Goal: Task Accomplishment & Management: Use online tool/utility

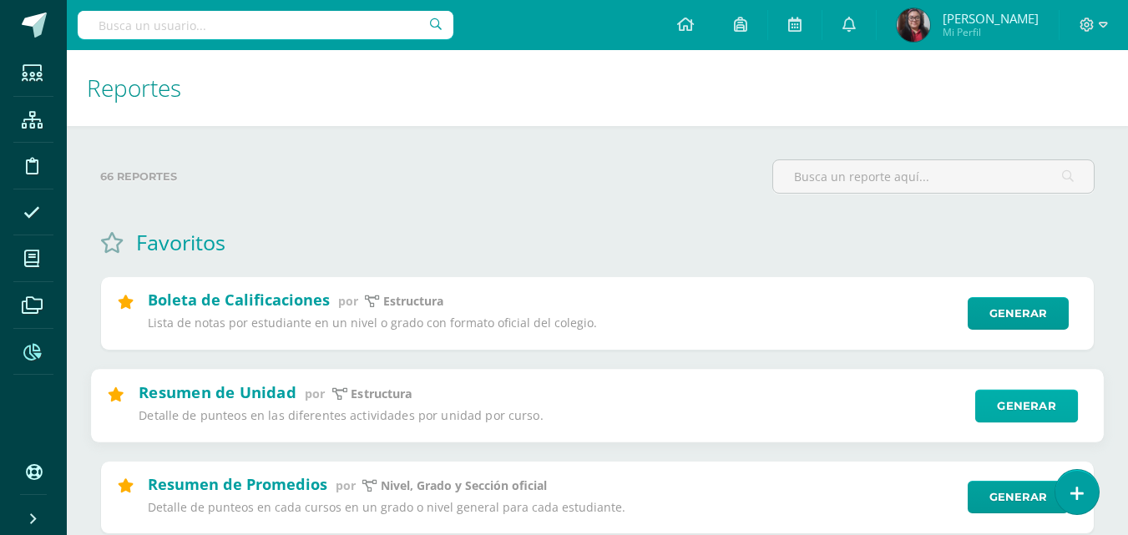
click at [1029, 413] on link "Generar" at bounding box center [1026, 405] width 103 height 33
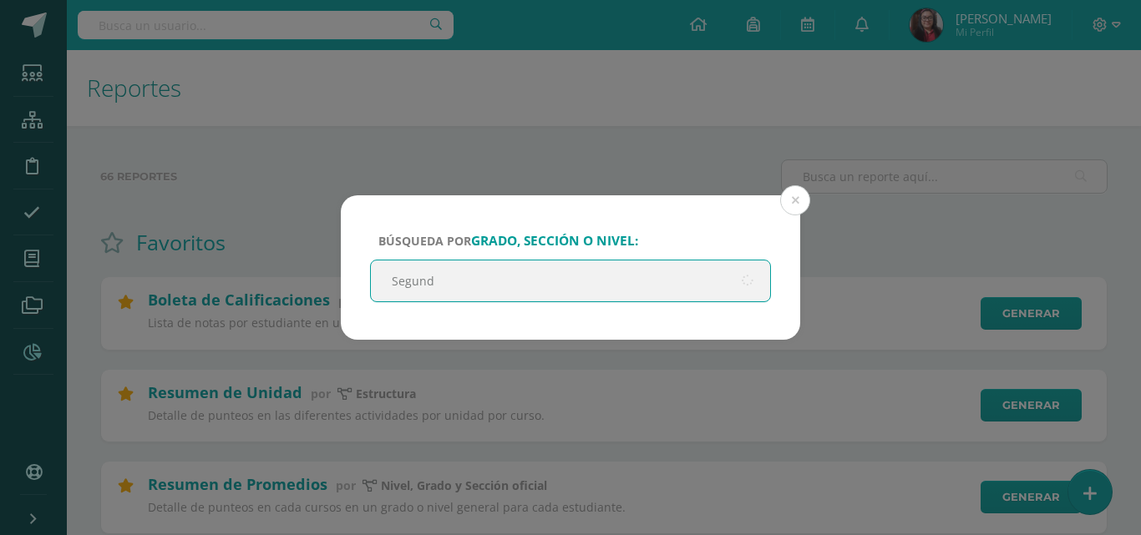
type input "Segundo"
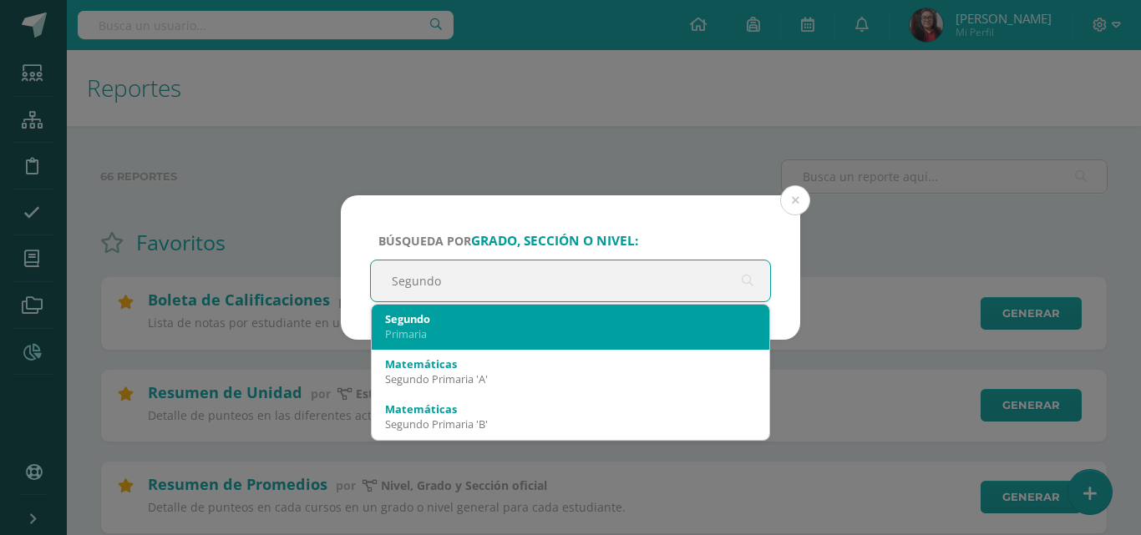
click at [466, 321] on div "Segundo" at bounding box center [570, 318] width 371 height 15
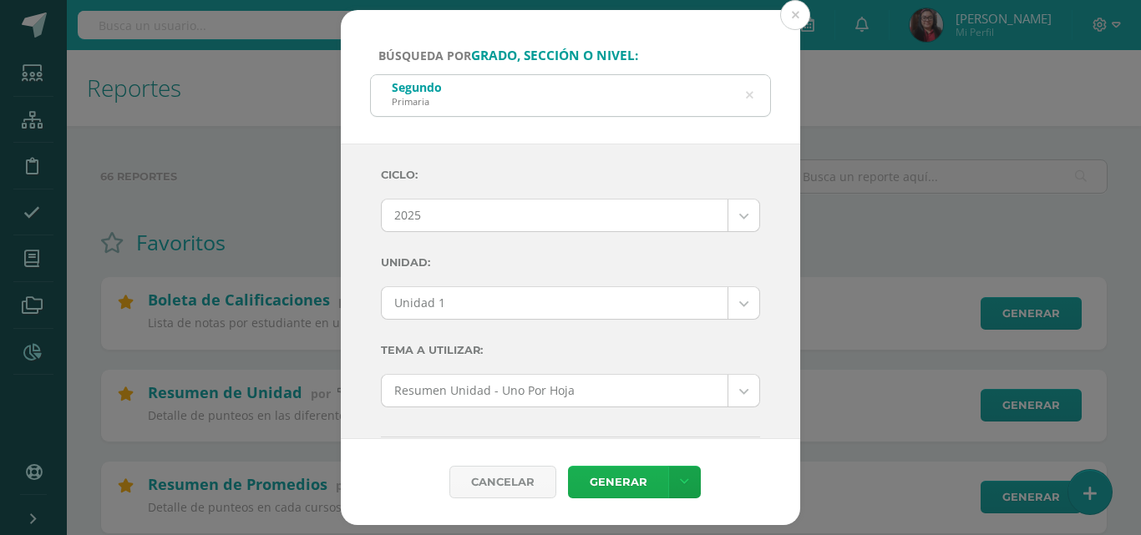
click at [626, 485] on link "Generar" at bounding box center [618, 482] width 100 height 33
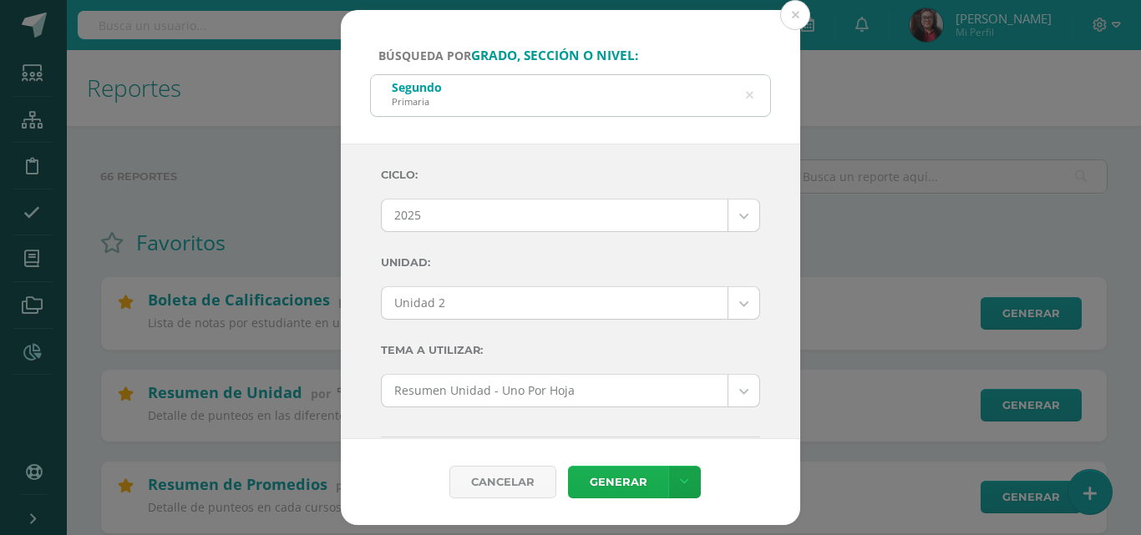
click at [625, 484] on link "Generar" at bounding box center [618, 482] width 100 height 33
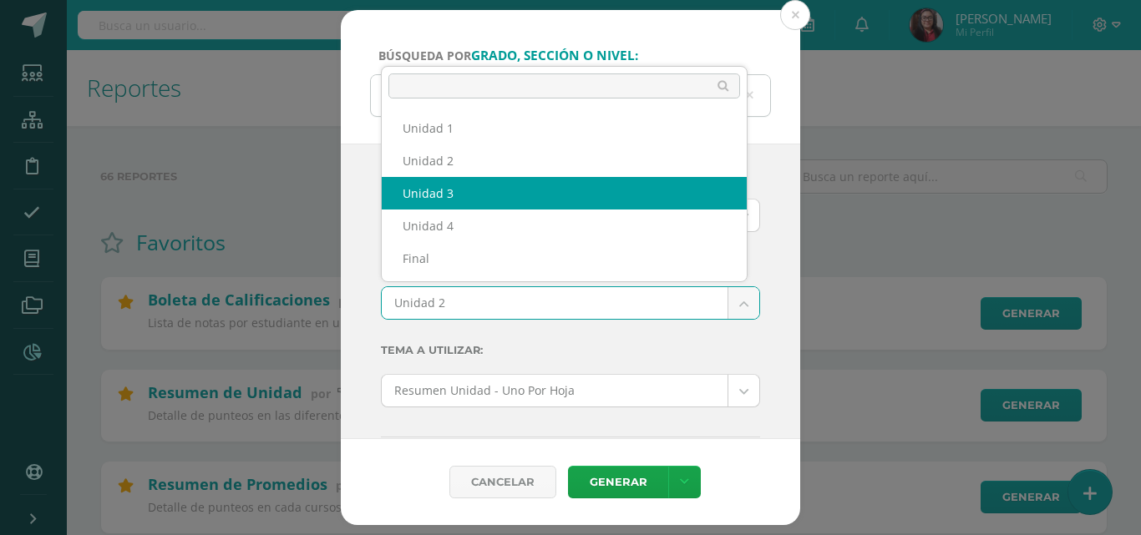
select select "Unidad 3"
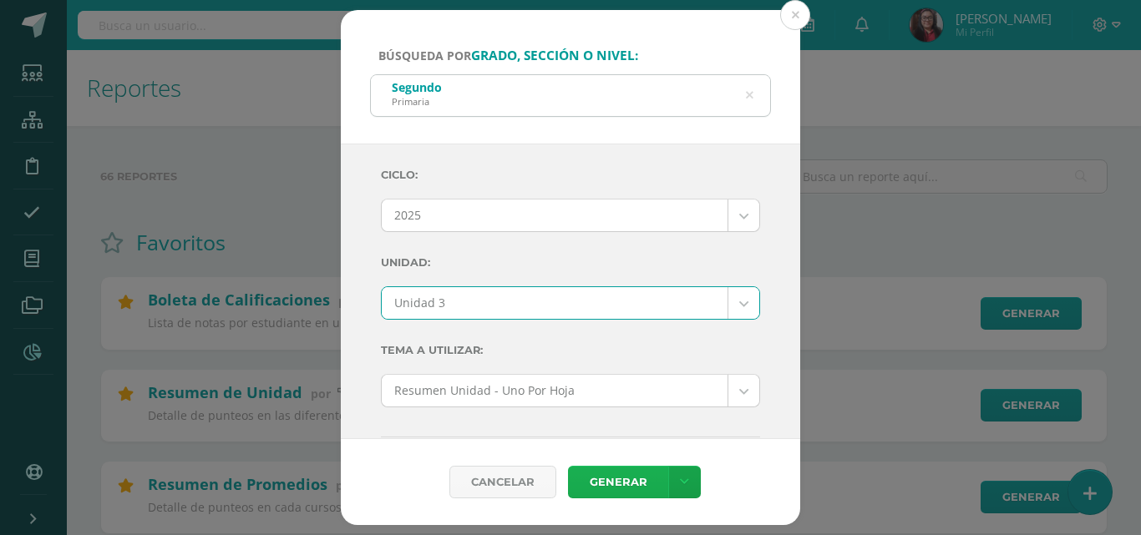
click at [620, 492] on link "Generar" at bounding box center [618, 482] width 100 height 33
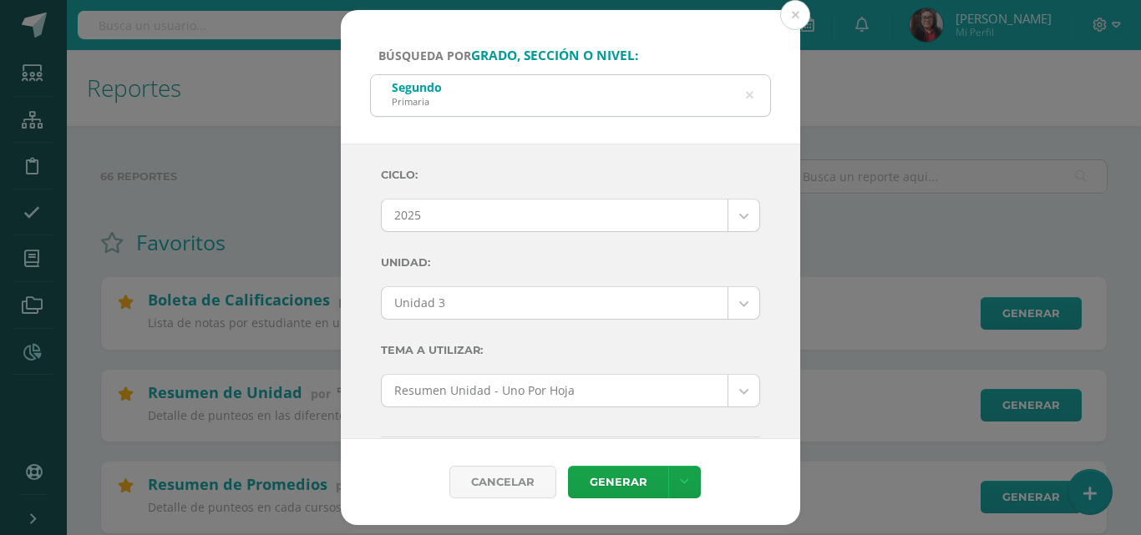
click at [750, 94] on icon at bounding box center [750, 95] width 8 height 43
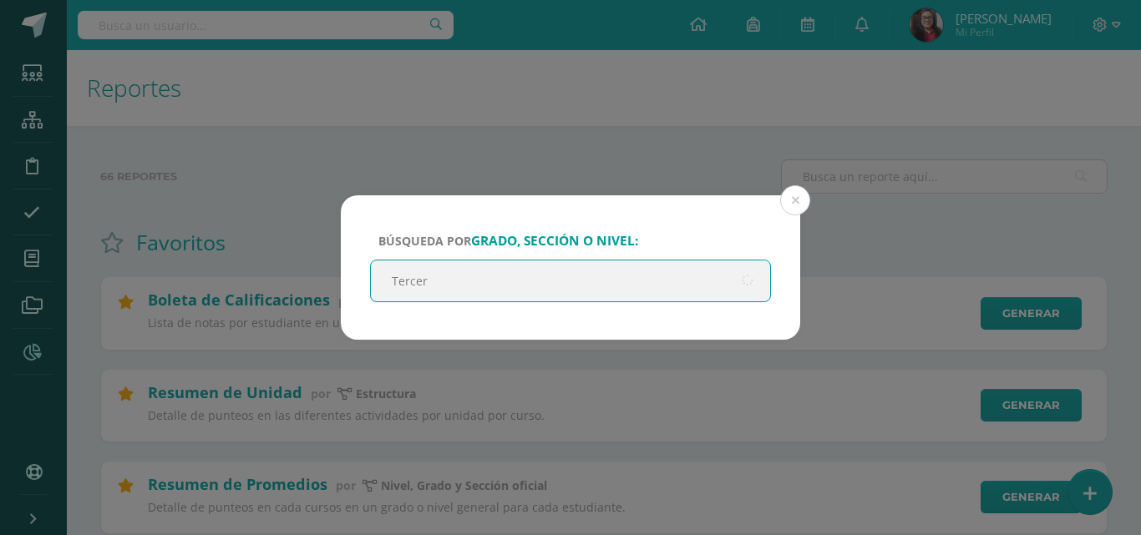
type input "Tercero"
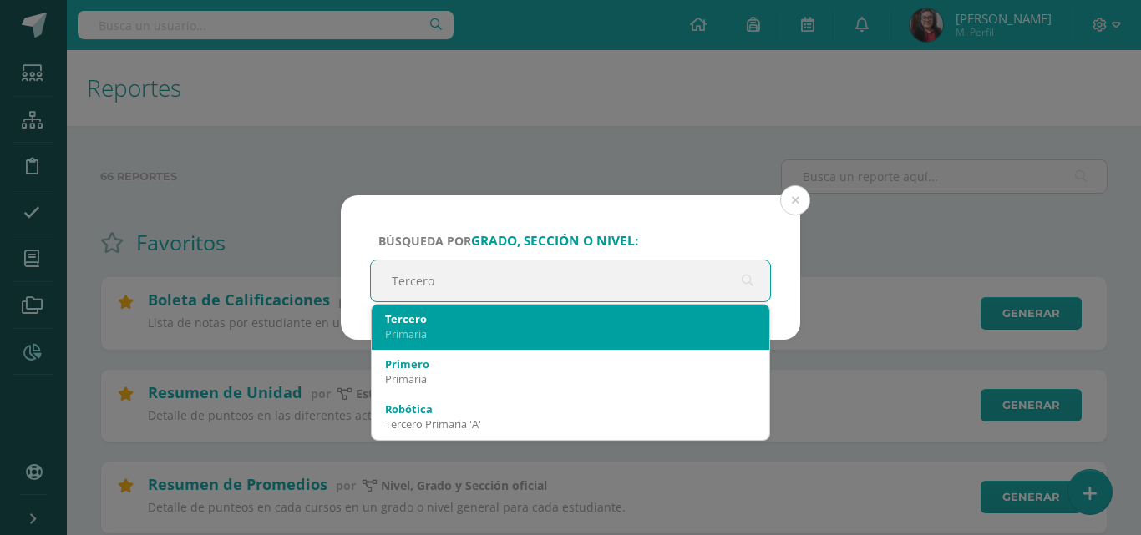
click at [442, 335] on div "Primaria" at bounding box center [570, 334] width 371 height 15
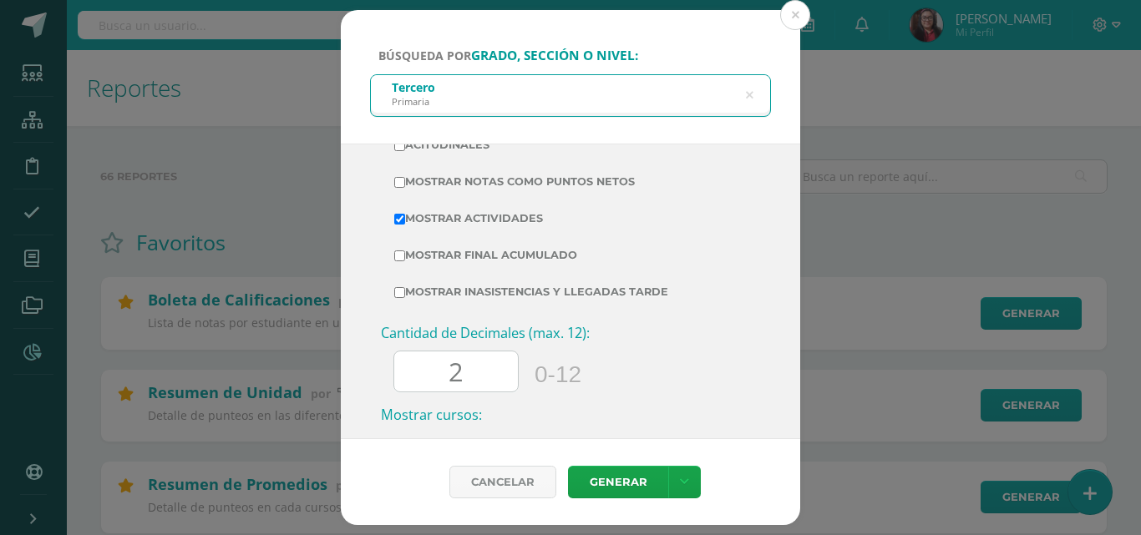
scroll to position [636, 0]
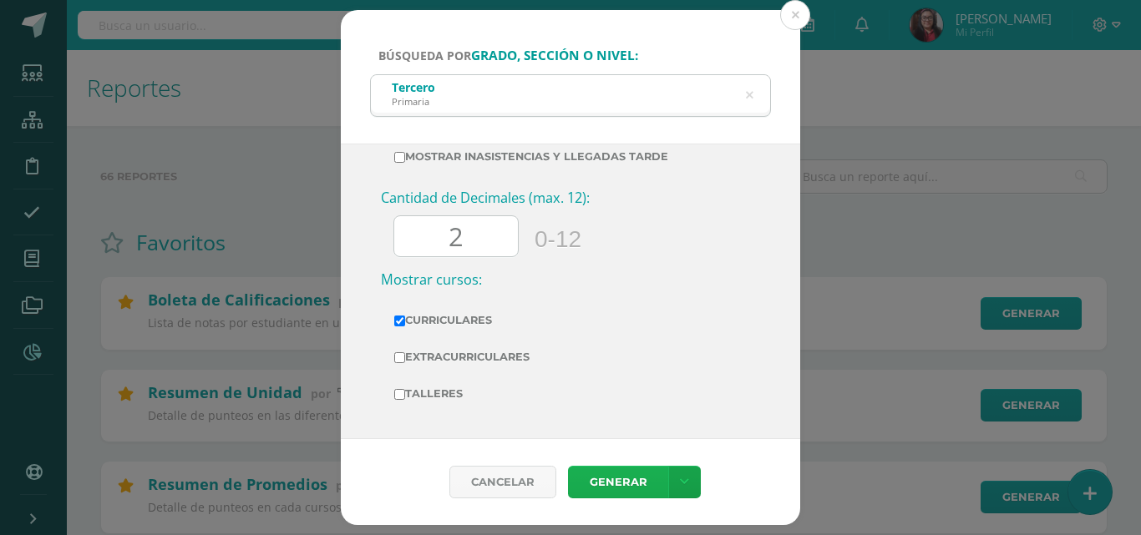
click at [615, 479] on link "Generar" at bounding box center [618, 482] width 100 height 33
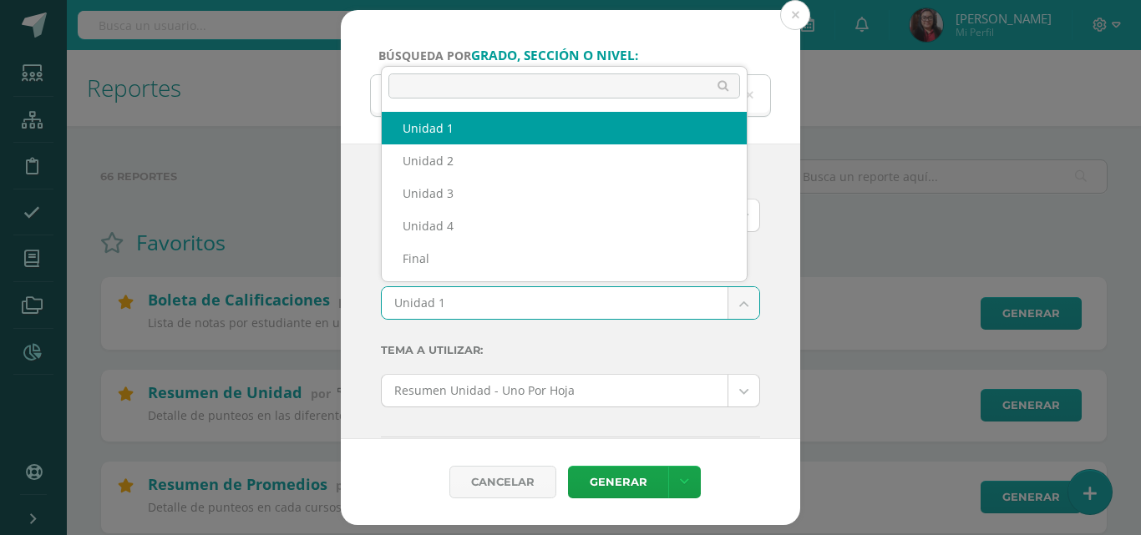
drag, startPoint x: 731, startPoint y: 306, endPoint x: 703, endPoint y: 313, distance: 28.6
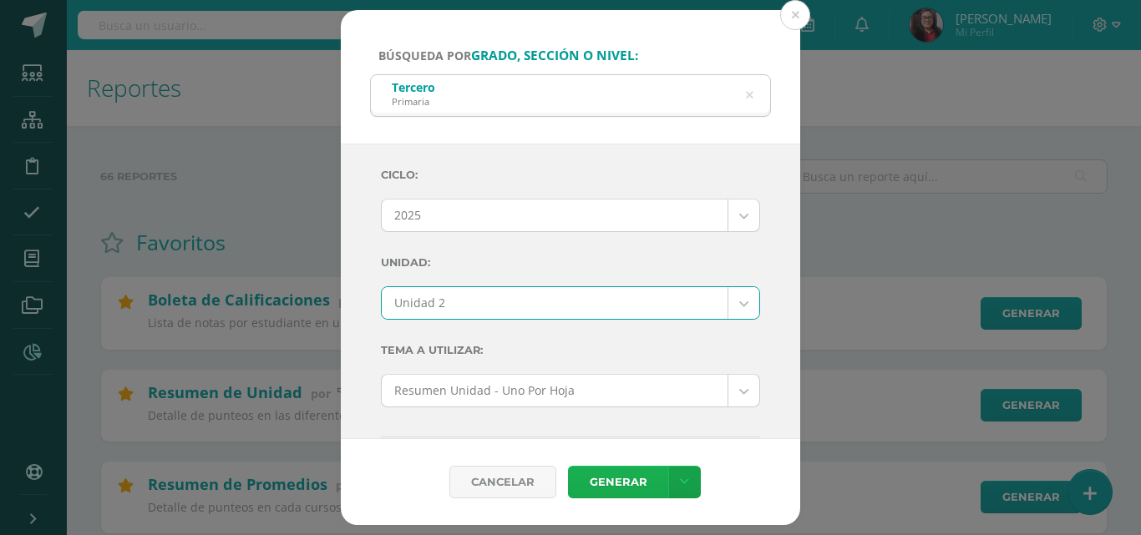
click at [597, 486] on link "Generar" at bounding box center [618, 482] width 100 height 33
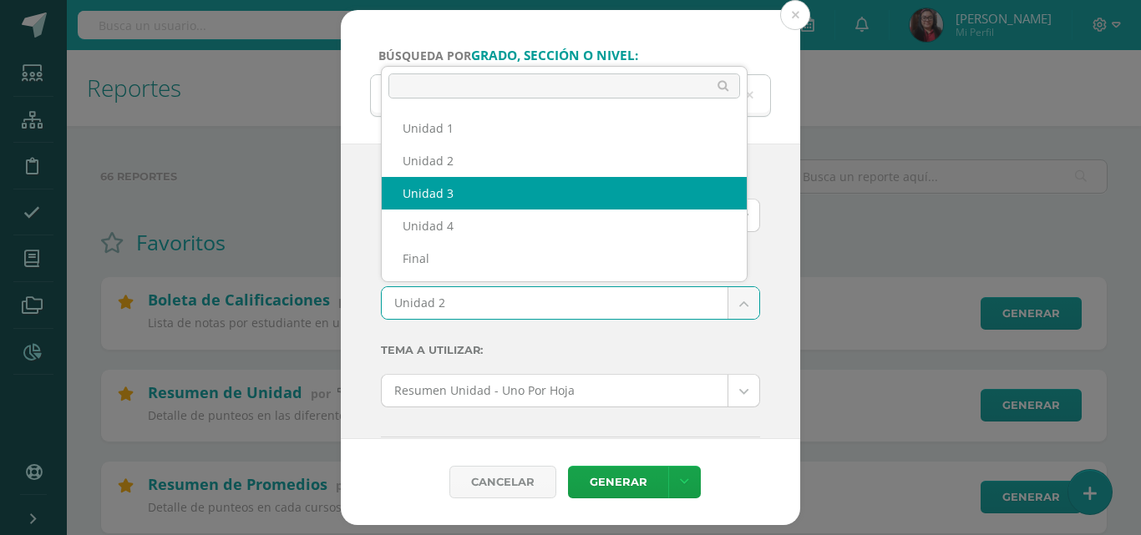
select select "Unidad 3"
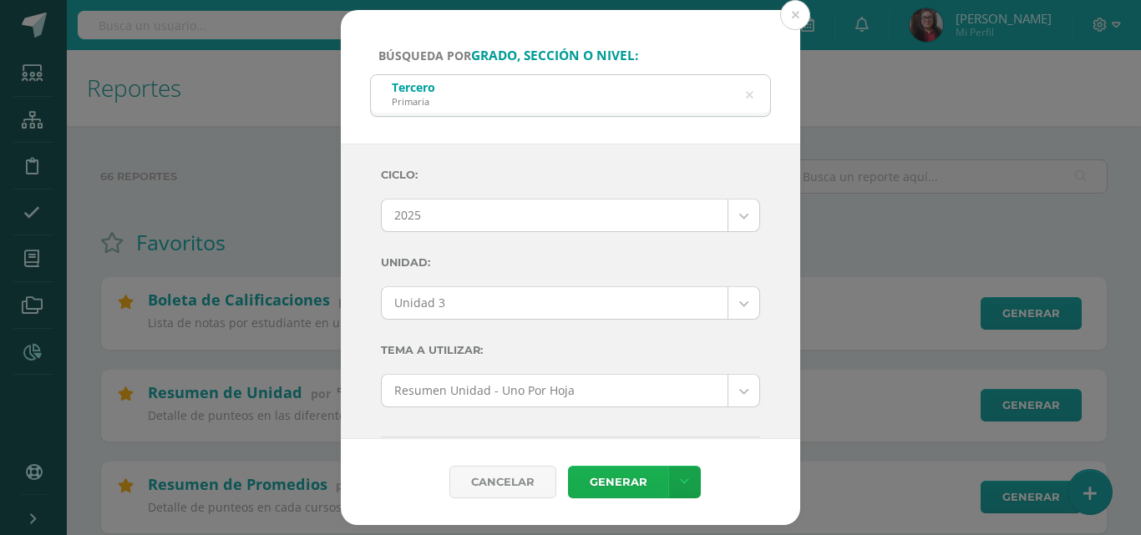
click at [610, 482] on link "Generar" at bounding box center [618, 482] width 100 height 33
click at [747, 96] on icon at bounding box center [750, 95] width 8 height 43
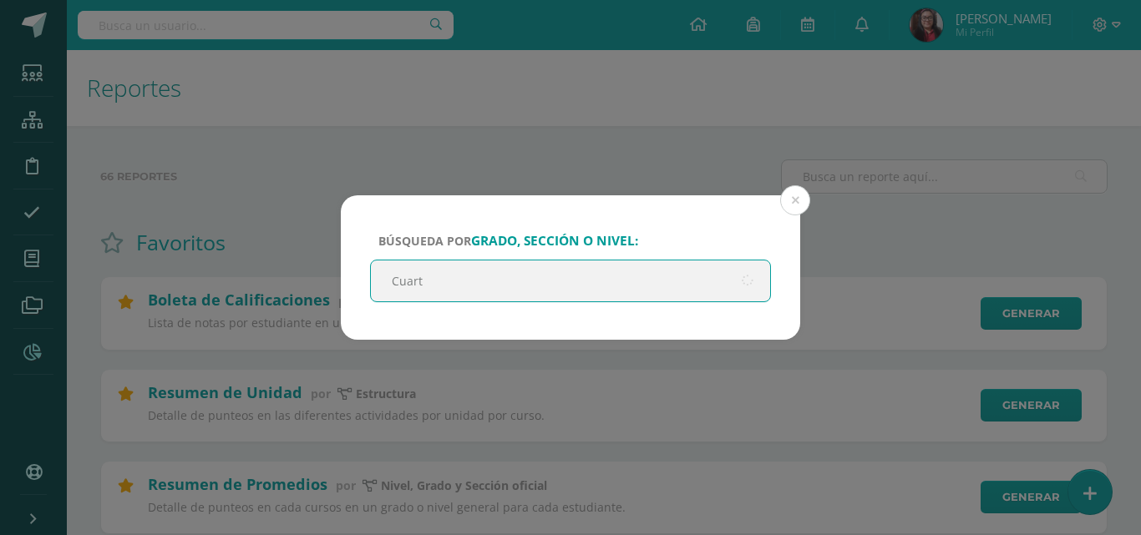
type input "Cuarto"
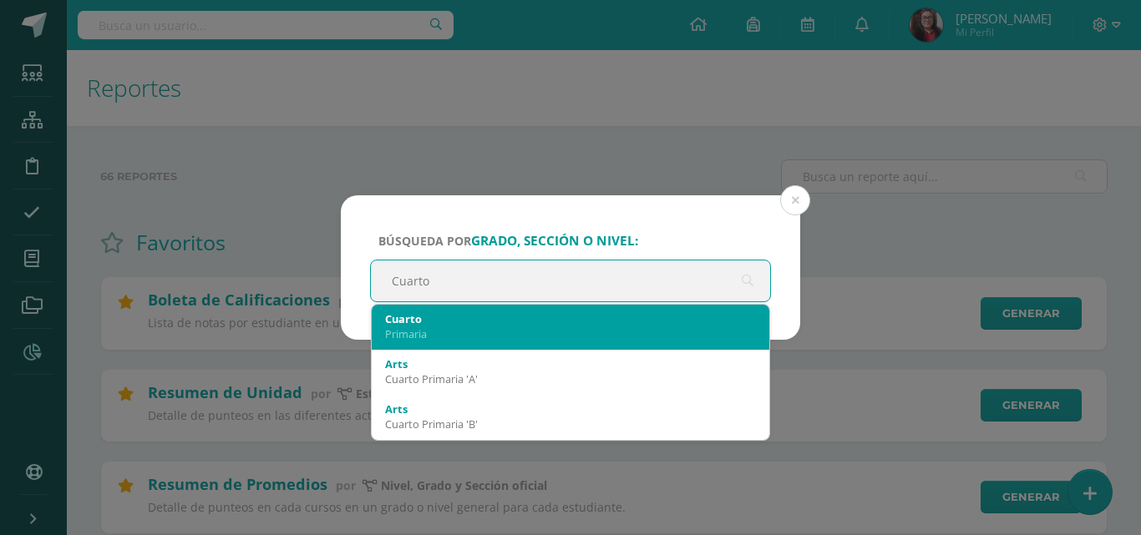
click at [479, 332] on div "Primaria" at bounding box center [570, 334] width 371 height 15
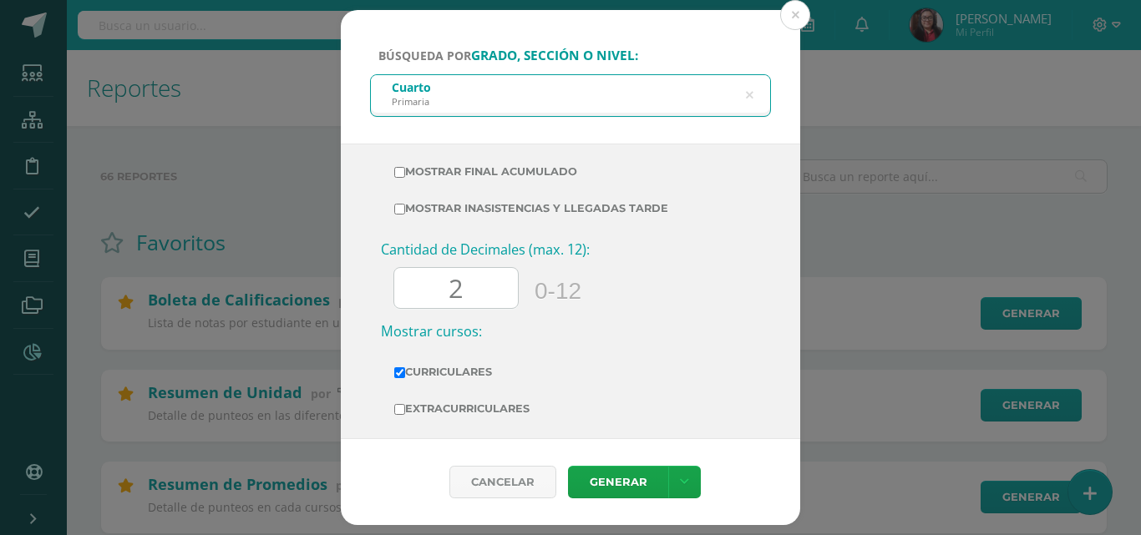
scroll to position [636, 0]
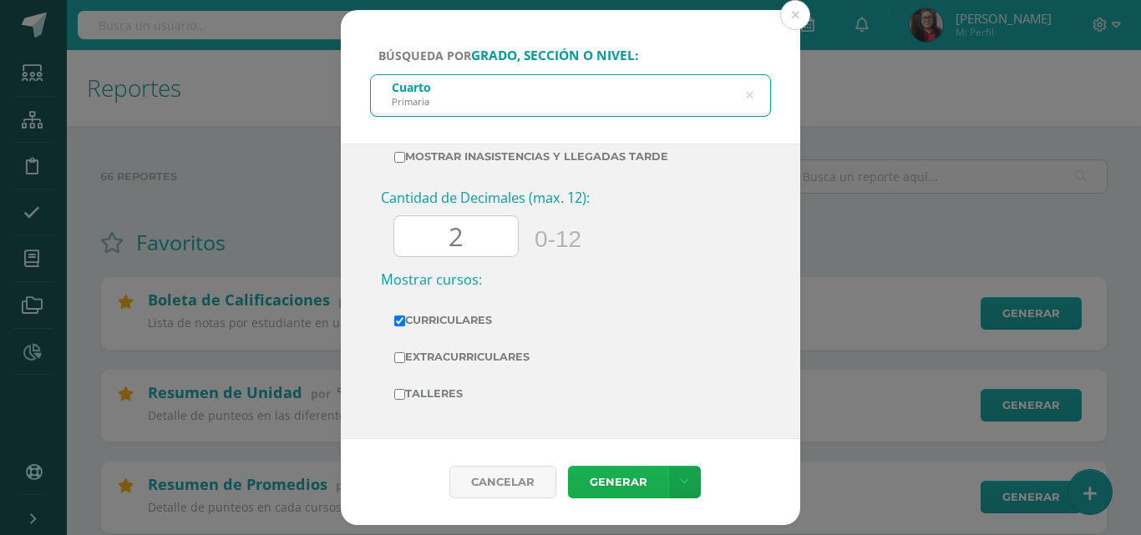
click at [598, 488] on link "Generar" at bounding box center [618, 482] width 100 height 33
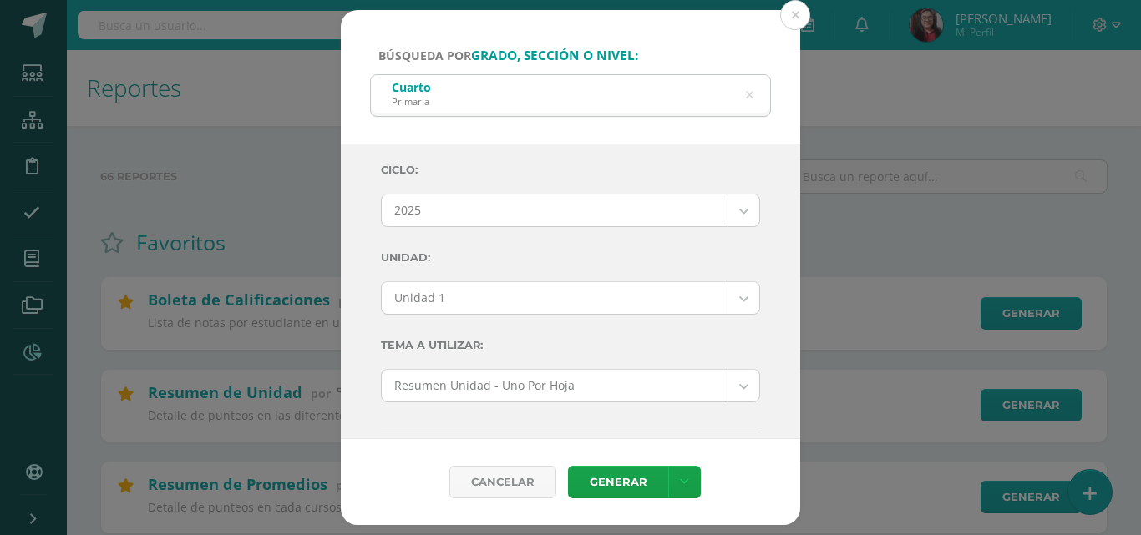
scroll to position [0, 0]
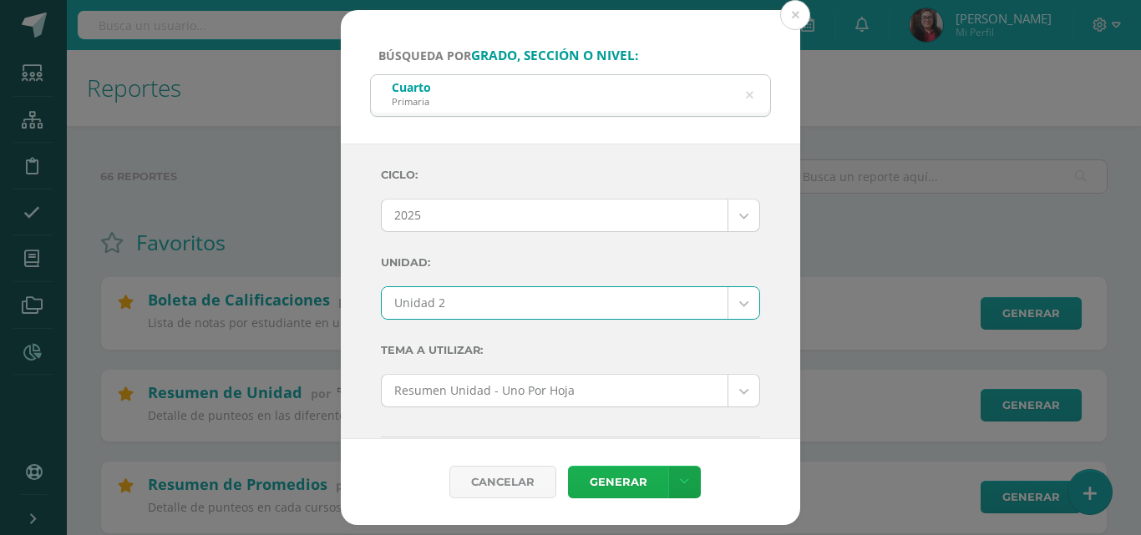
click at [622, 479] on link "Generar" at bounding box center [618, 482] width 100 height 33
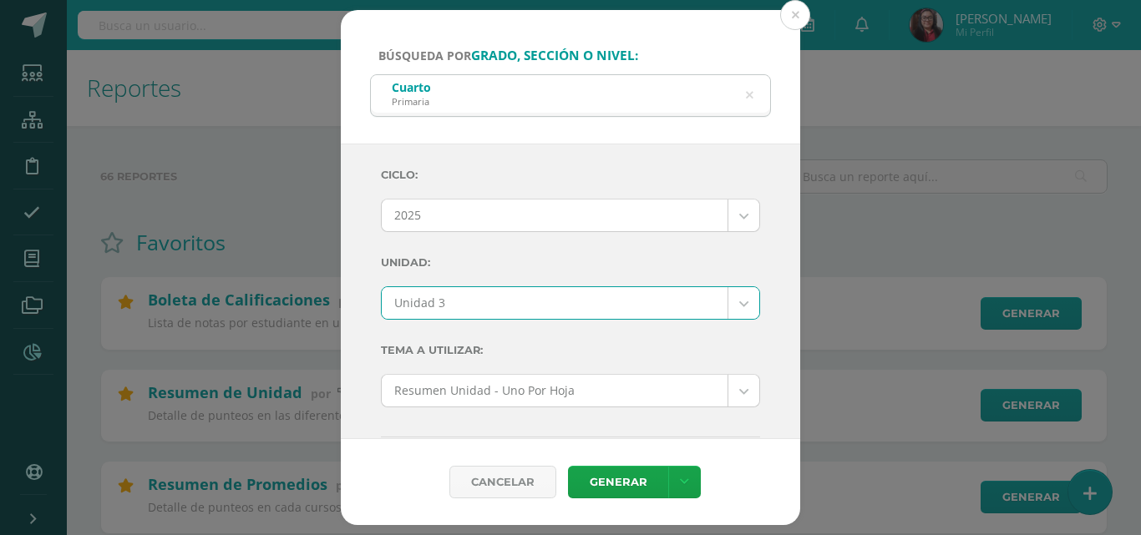
select select "Unidad 3"
click at [603, 485] on link "Generar" at bounding box center [618, 482] width 100 height 33
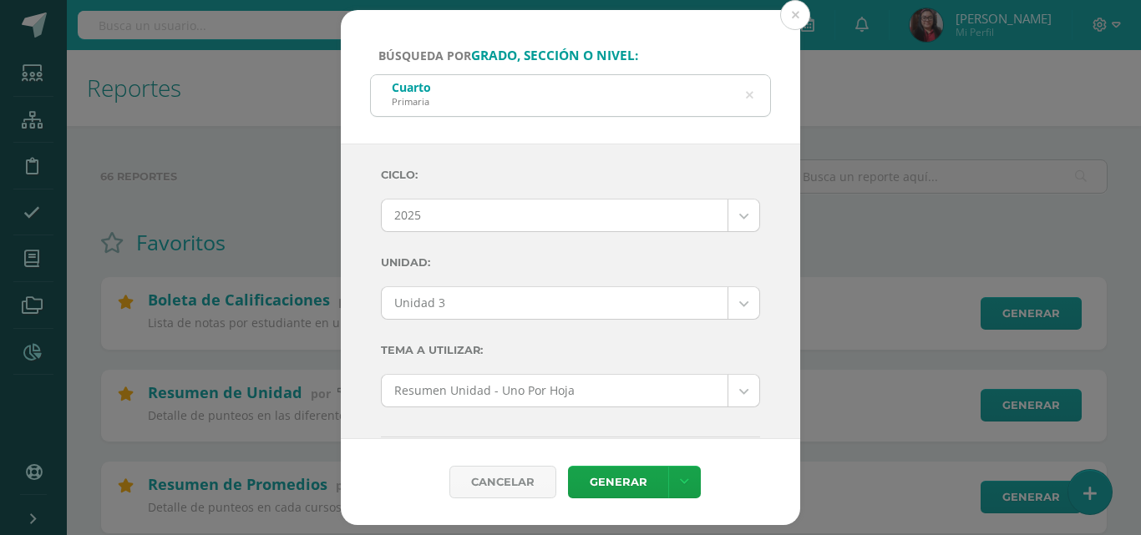
click at [747, 93] on icon at bounding box center [750, 95] width 8 height 43
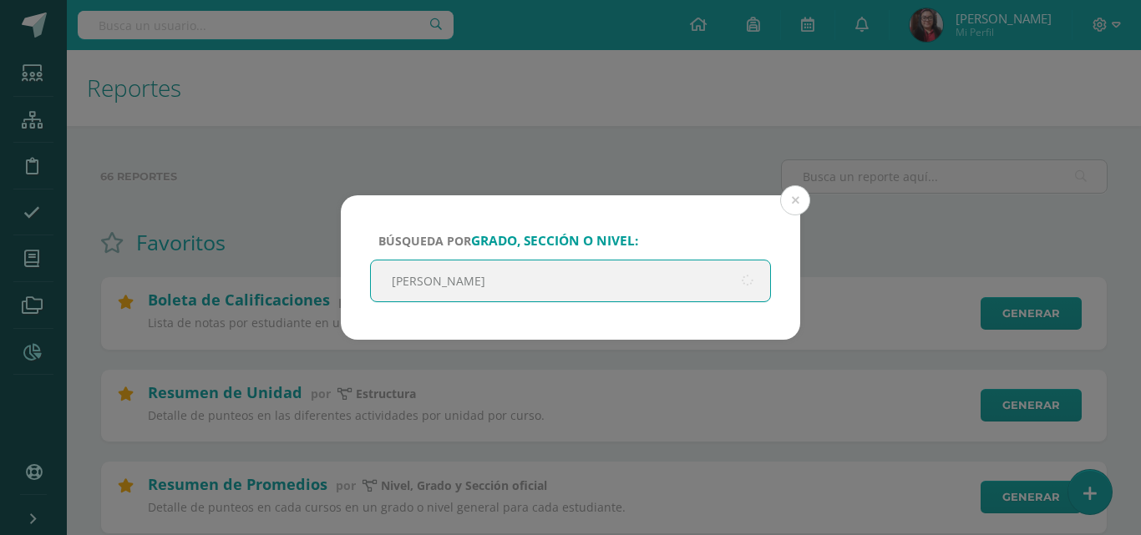
type input "Quinto"
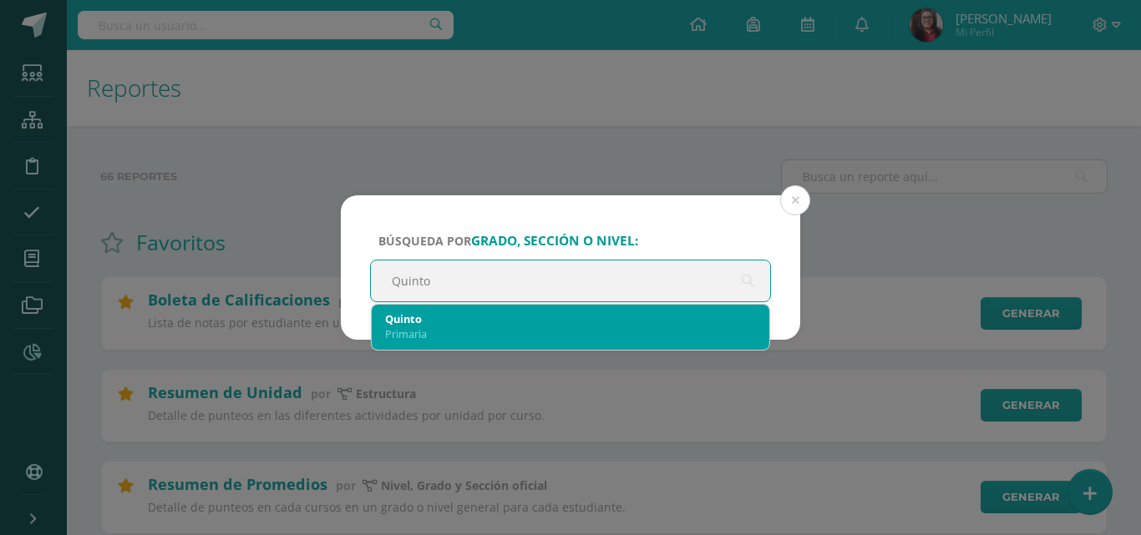
click at [494, 327] on div "Primaria" at bounding box center [570, 334] width 371 height 15
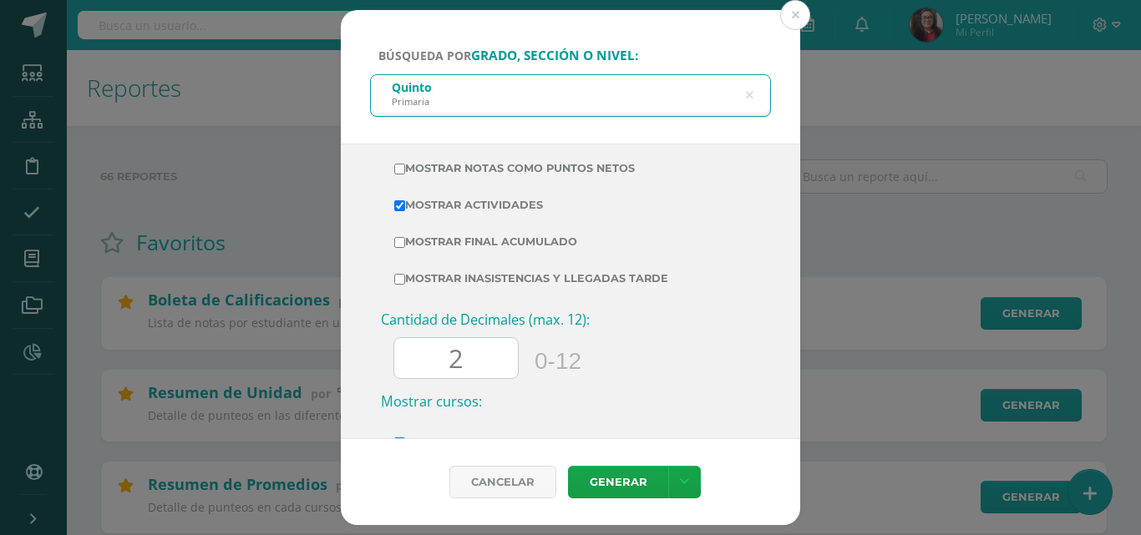
scroll to position [636, 0]
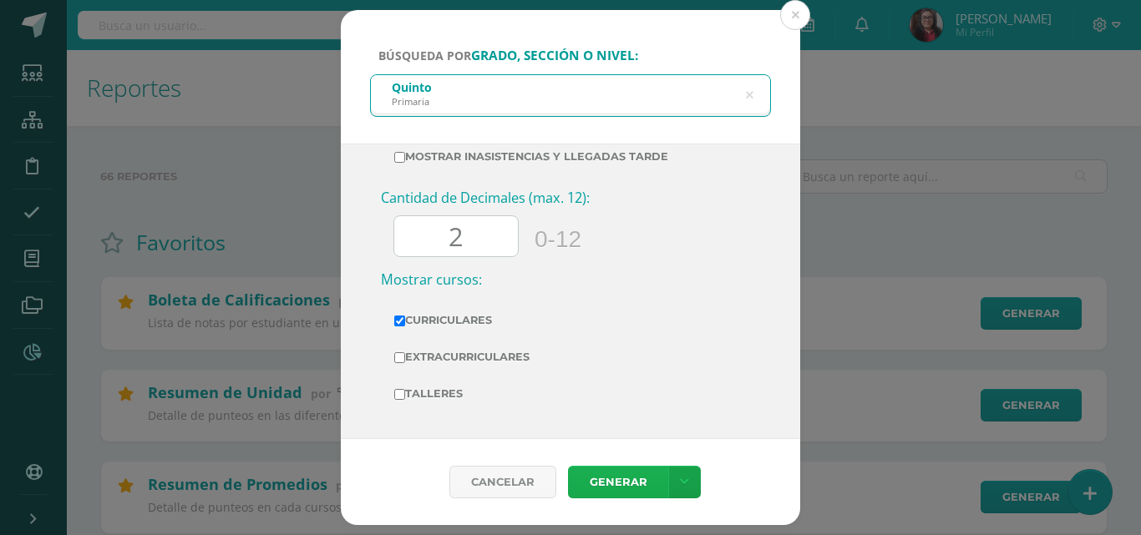
click at [620, 480] on link "Generar" at bounding box center [618, 482] width 100 height 33
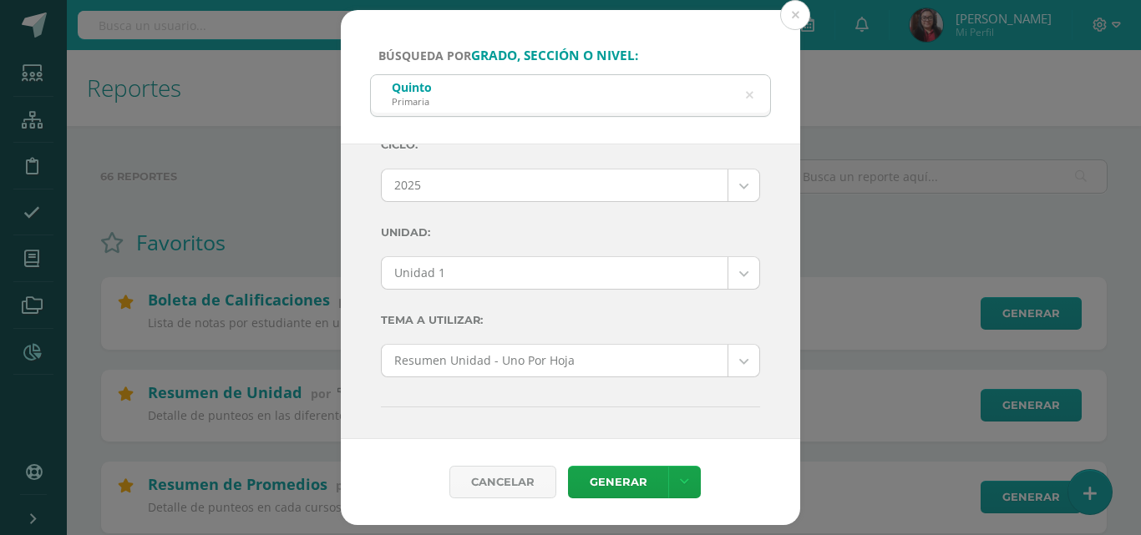
scroll to position [0, 0]
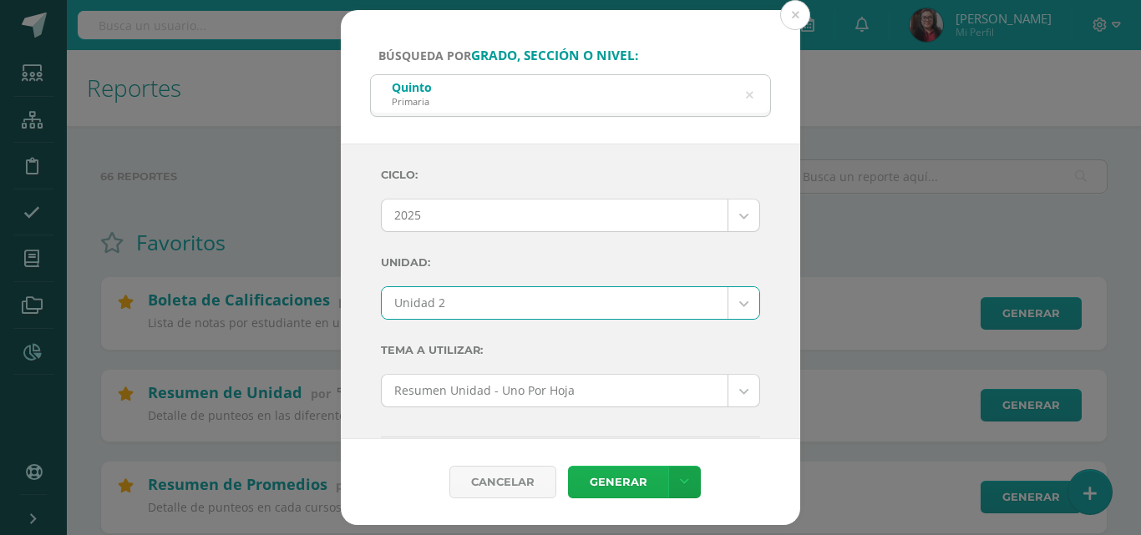
click at [629, 475] on link "Generar" at bounding box center [618, 482] width 100 height 33
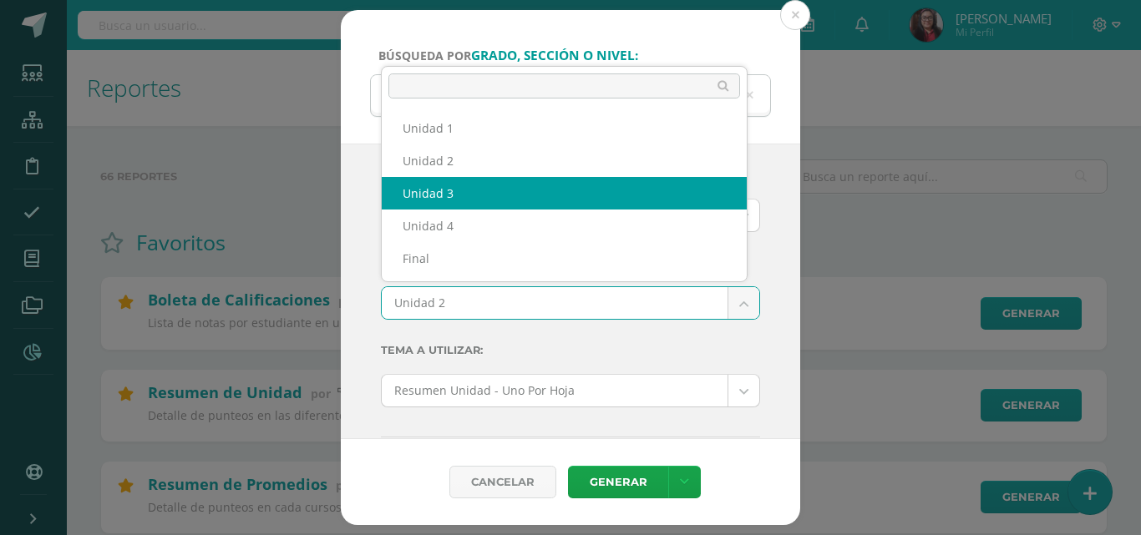
select select "Unidad 3"
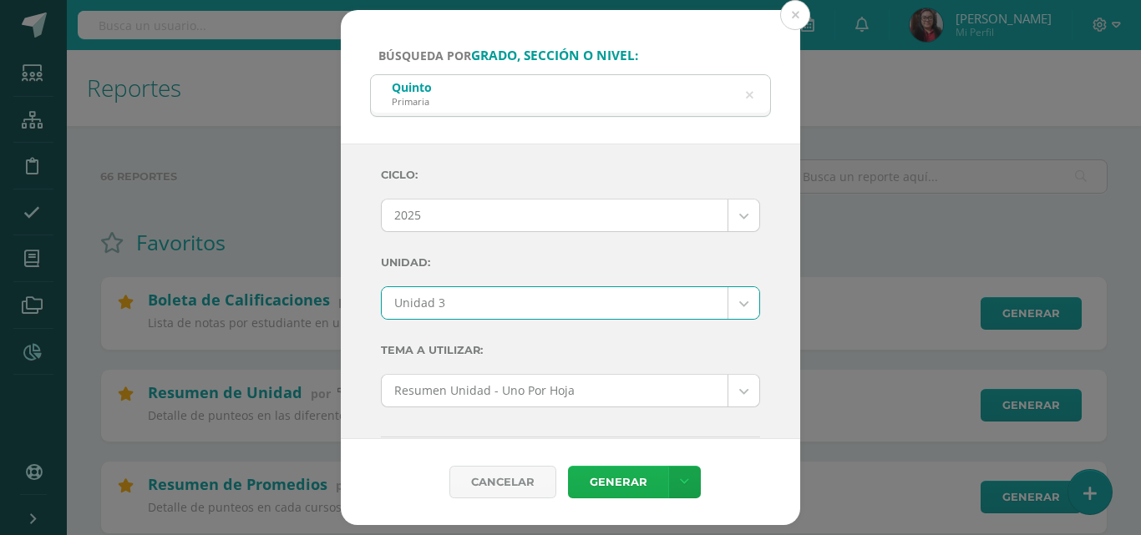
click at [592, 484] on link "Generar" at bounding box center [618, 482] width 100 height 33
